Goal: Use online tool/utility: Utilize a website feature to perform a specific function

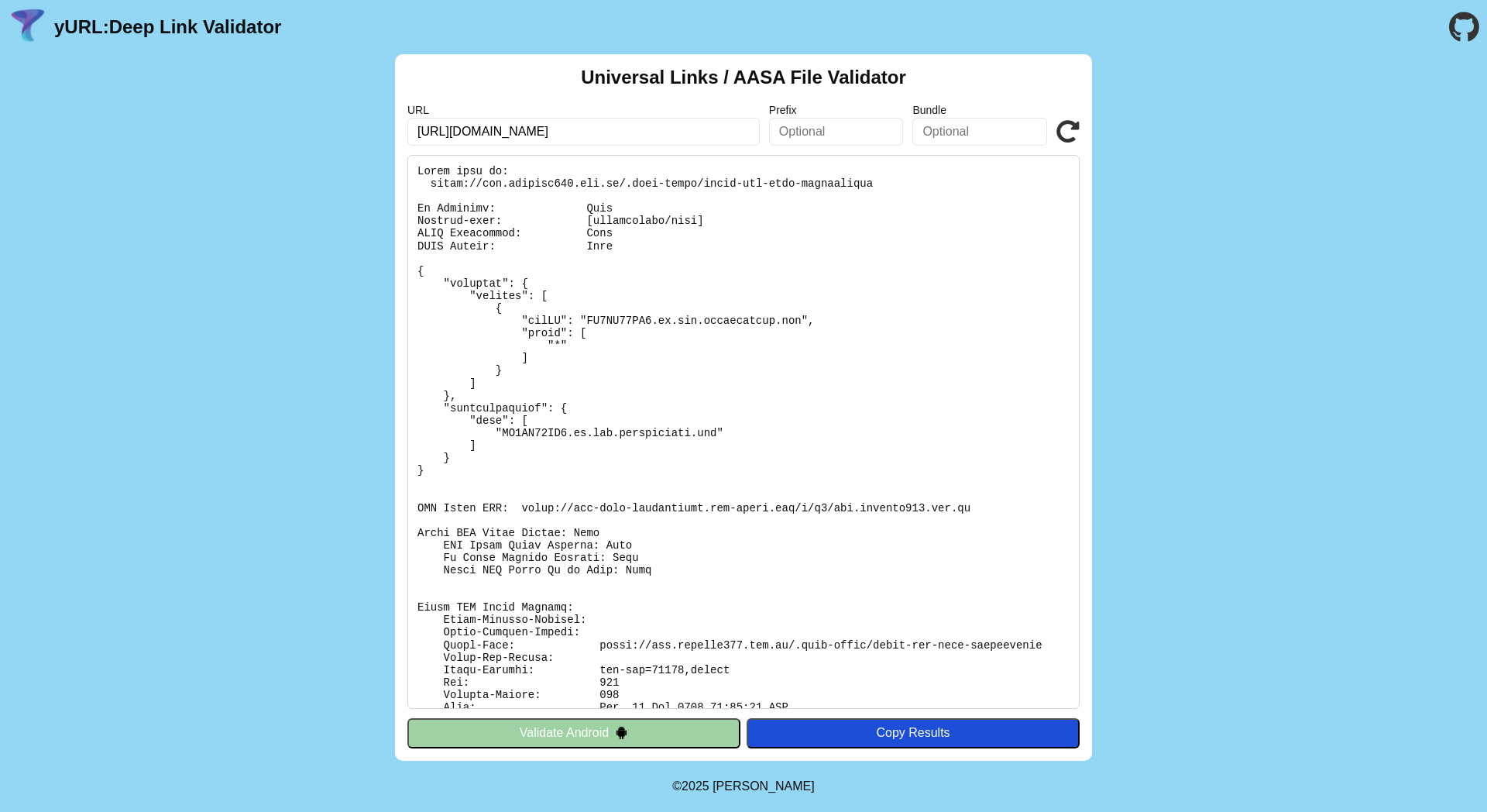
click at [621, 120] on input "https://sso.baochay114.gov.vn" at bounding box center [583, 132] width 352 height 28
click at [625, 130] on input "https://sso.baochay114.gov.vn" at bounding box center [583, 132] width 352 height 28
paste input "citizen-sso.vnetraffic.gov.vn/.well-known/assetlinks.jso"
drag, startPoint x: 602, startPoint y: 134, endPoint x: 851, endPoint y: 134, distance: 249.0
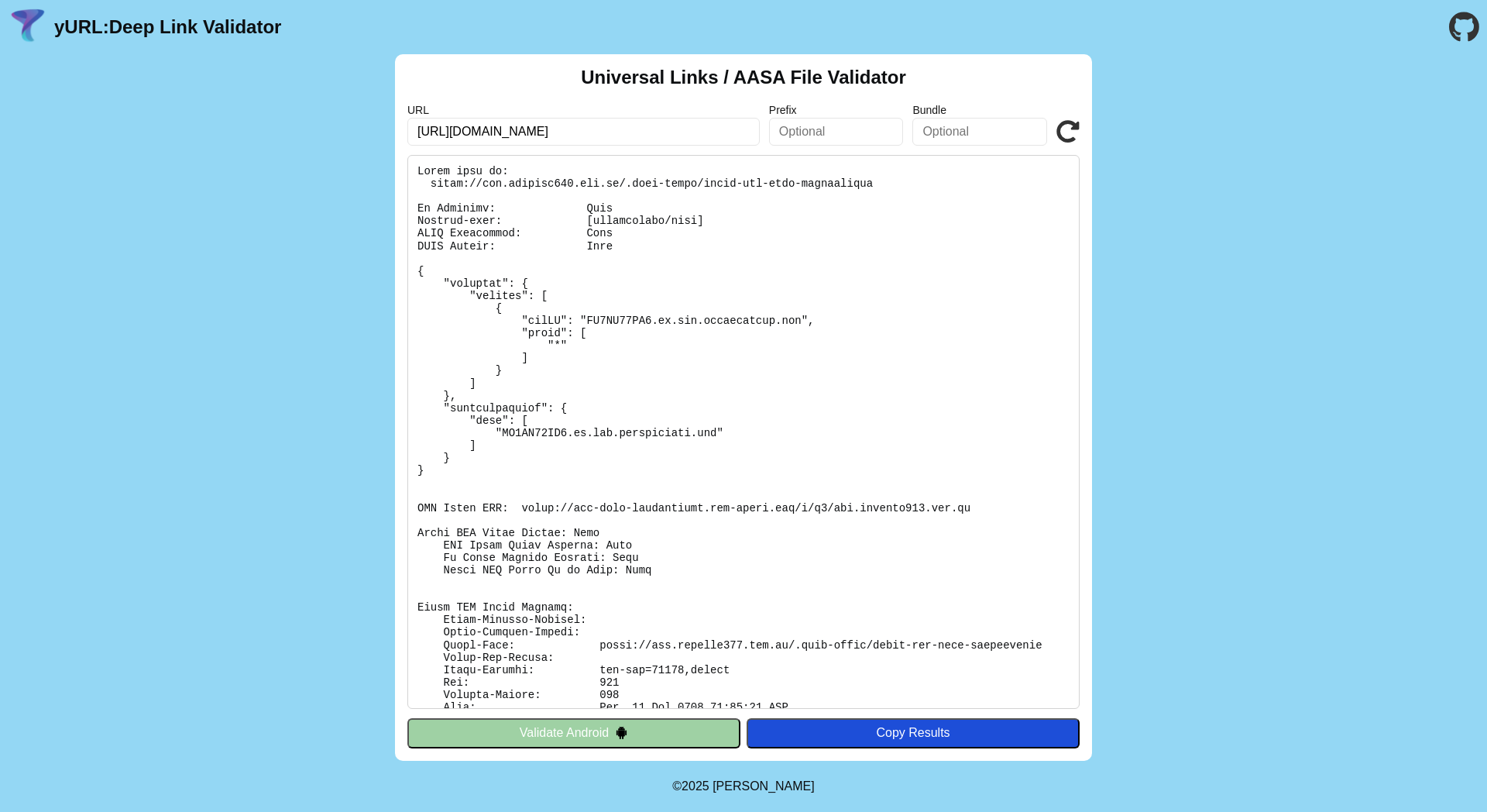
click at [851, 133] on div "URL https://citizen-sso.vnetraffic.gov.vn/.well-known/assetlinks.json Prefix Bu…" at bounding box center [744, 125] width 673 height 42
type input "[URL][DOMAIN_NAME]"
click button "Validate" at bounding box center [0, 0] width 0 height 0
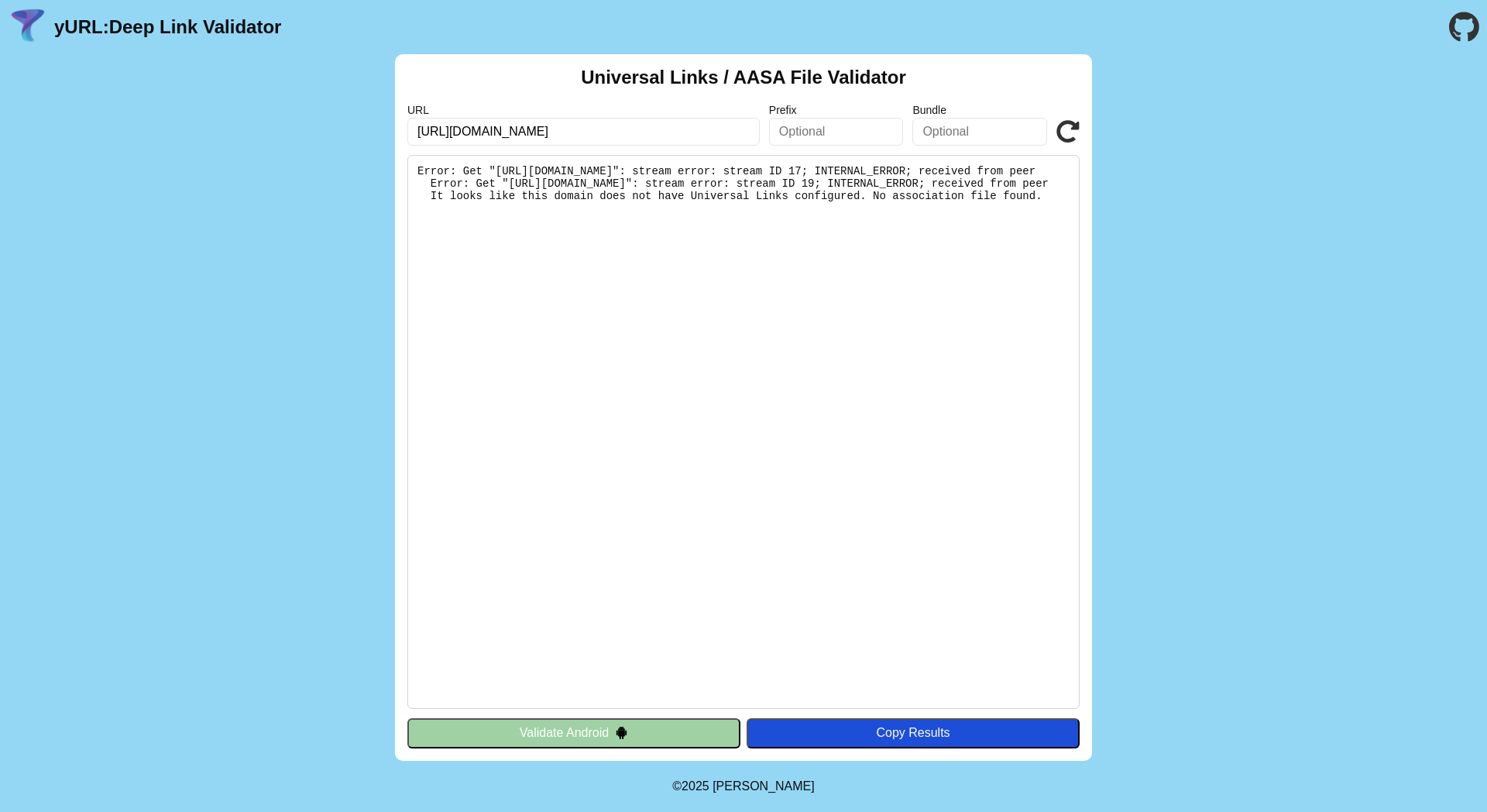
click at [495, 133] on input "[URL][DOMAIN_NAME]" at bounding box center [583, 132] width 352 height 28
type input "[URL][DOMAIN_NAME]"
click button "Validate" at bounding box center [0, 0] width 0 height 0
click at [1083, 134] on div "Universal Links / AASA File Validator URL [URL][DOMAIN_NAME] Prefix Bundle Vali…" at bounding box center [744, 408] width 697 height 706
click at [1075, 132] on icon at bounding box center [1069, 132] width 23 height 23
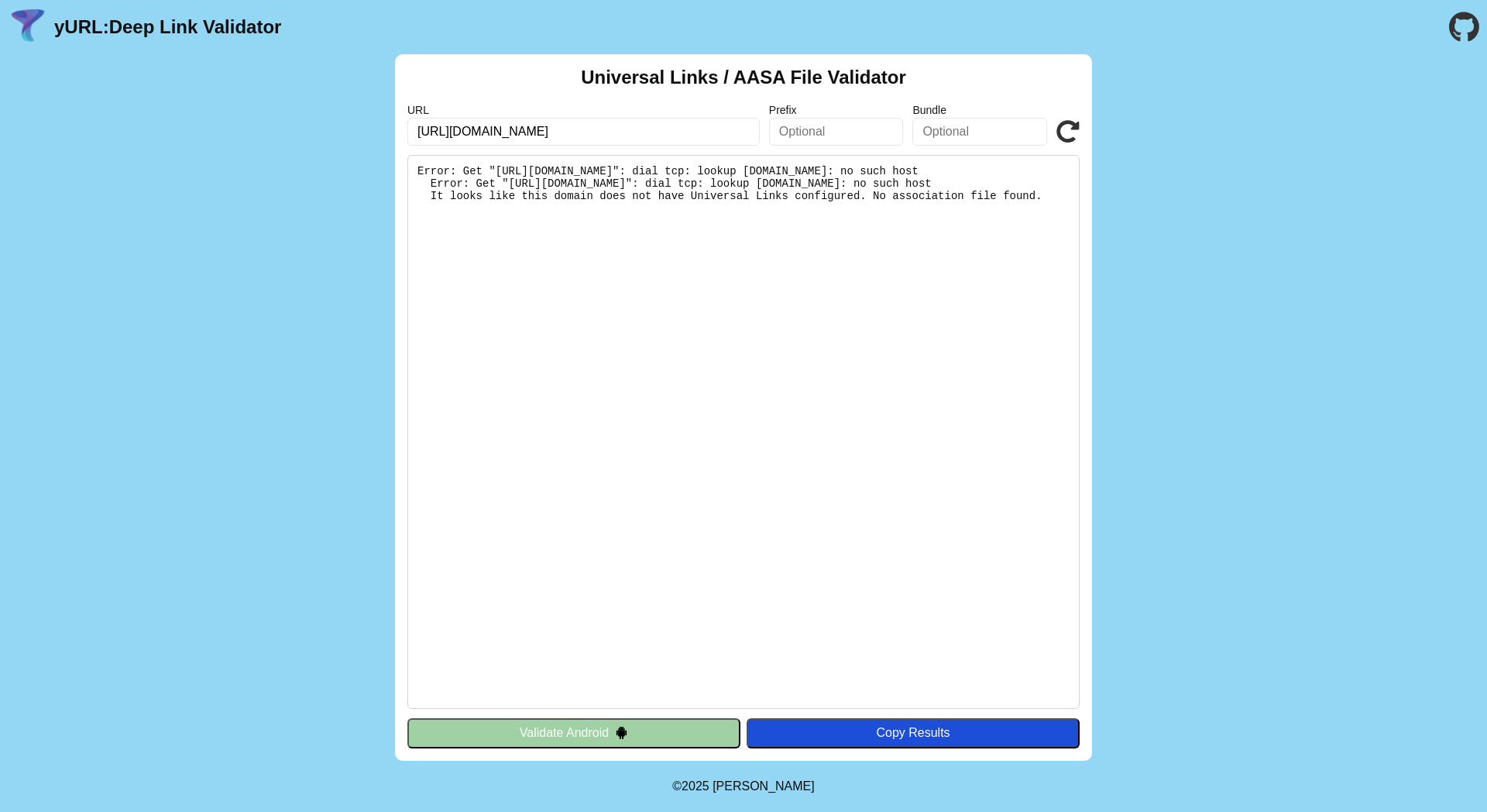
click at [1075, 132] on icon at bounding box center [1069, 132] width 23 height 23
drag, startPoint x: 569, startPoint y: 205, endPoint x: 876, endPoint y: 220, distance: 307.4
click at [856, 219] on pre "Error: Get "[URL][DOMAIN_NAME]": dial tcp: lookup [DOMAIN_NAME]: no such host E…" at bounding box center [744, 432] width 673 height 554
drag, startPoint x: 914, startPoint y: 221, endPoint x: 805, endPoint y: 210, distance: 109.6
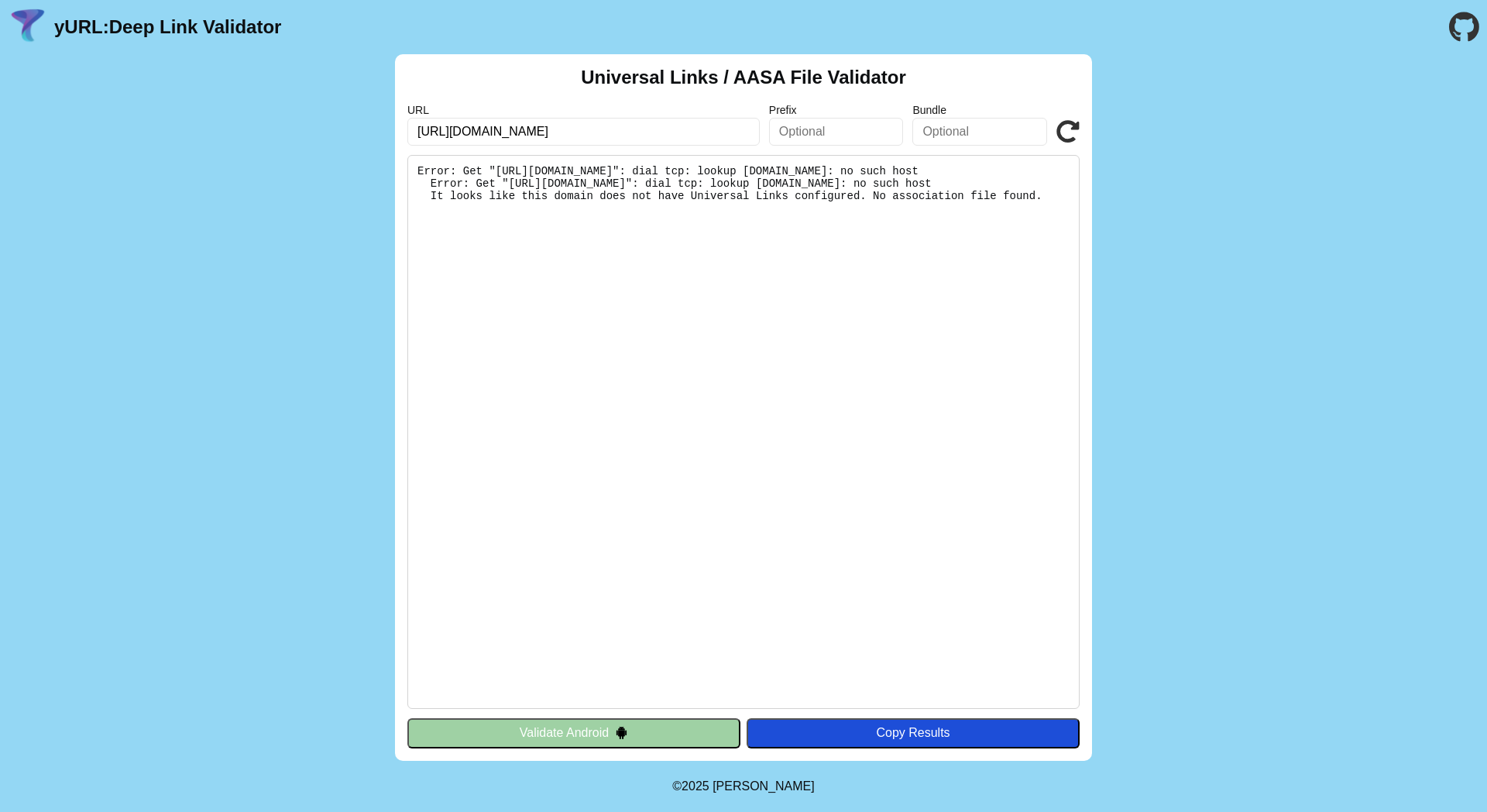
click at [813, 212] on pre "Error: Get "https://sso.vnetraffic.gov.vn/.well-known/apple-app-site-associatio…" at bounding box center [744, 432] width 673 height 554
click at [804, 210] on pre "Error: Get "https://sso.vnetraffic.gov.vn/.well-known/apple-app-site-associatio…" at bounding box center [744, 432] width 673 height 554
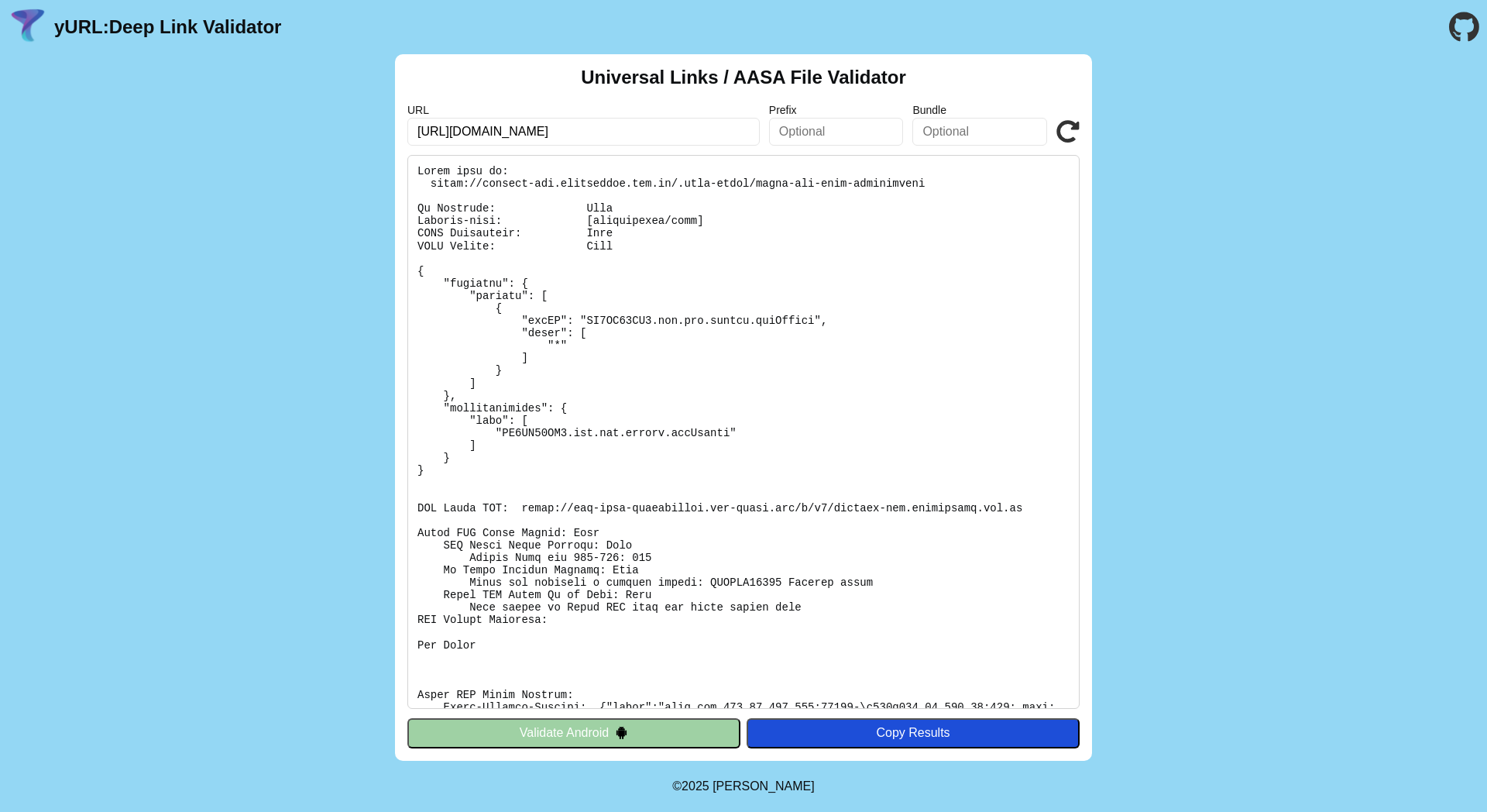
click at [1066, 138] on icon at bounding box center [1069, 132] width 23 height 23
click at [1067, 135] on icon at bounding box center [1069, 132] width 23 height 23
click at [631, 739] on button "Validate Android" at bounding box center [574, 733] width 333 height 30
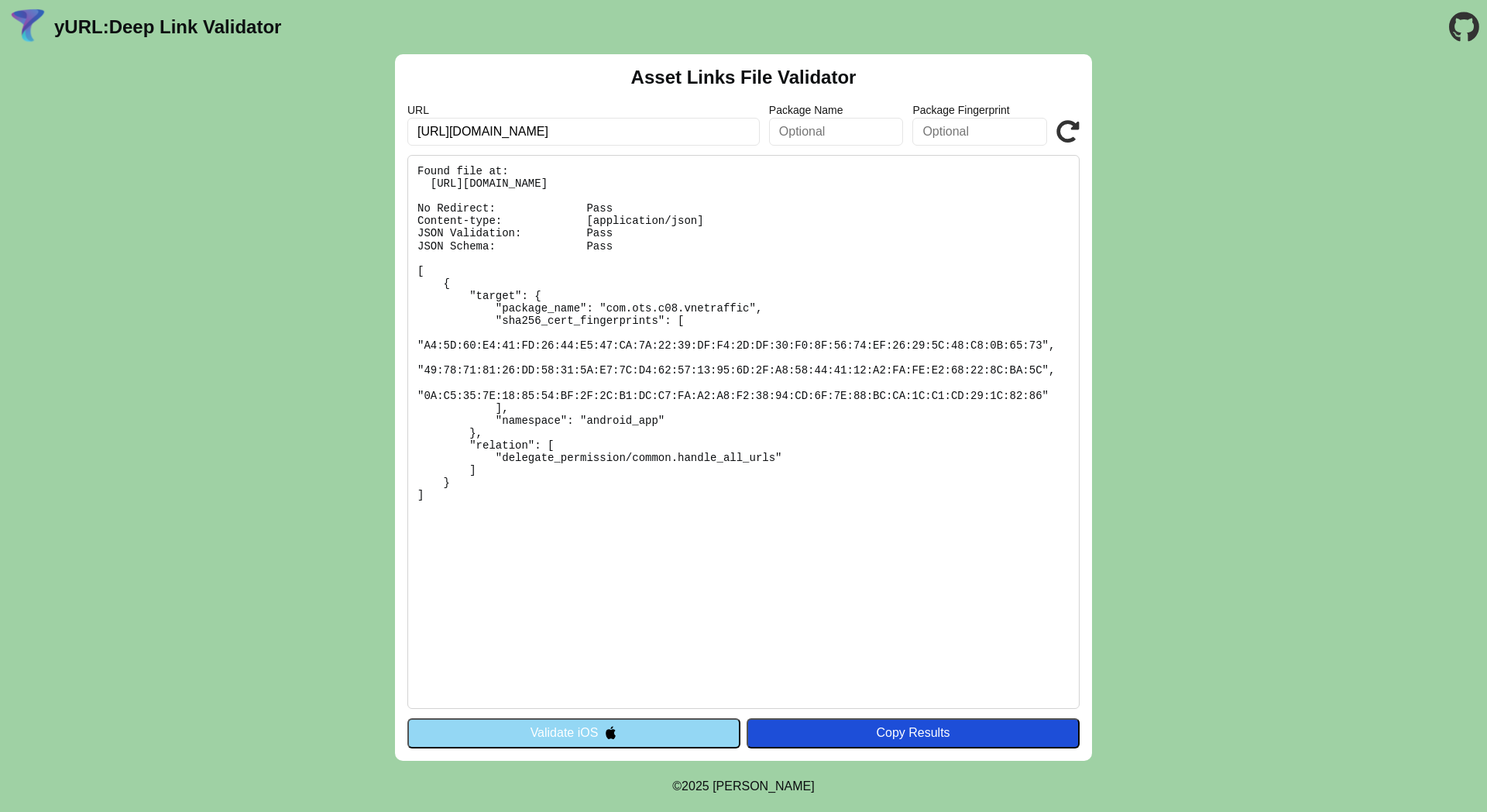
click at [682, 739] on button "Validate iOS" at bounding box center [574, 733] width 333 height 30
